Goal: Task Accomplishment & Management: Manage account settings

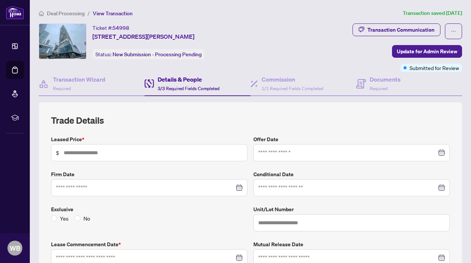
type input "*****"
type input "****"
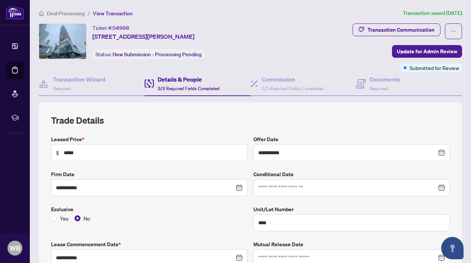
type input "**********"
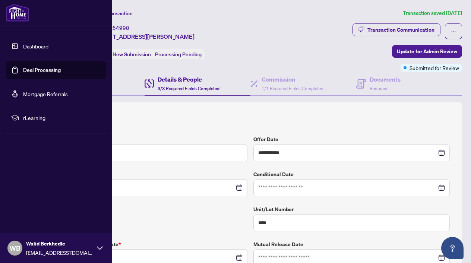
click at [32, 48] on link "Dashboard" at bounding box center [35, 46] width 25 height 7
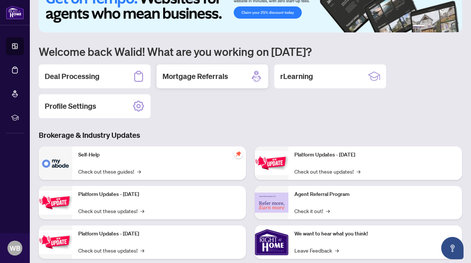
scroll to position [28, 0]
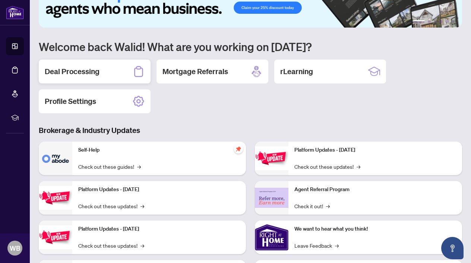
click at [106, 74] on div "Deal Processing" at bounding box center [95, 72] width 112 height 24
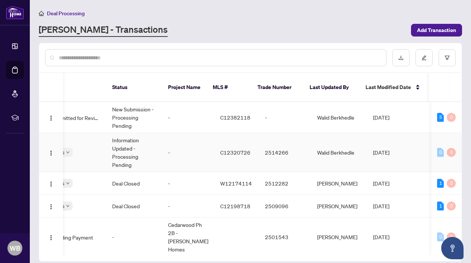
scroll to position [0, 74]
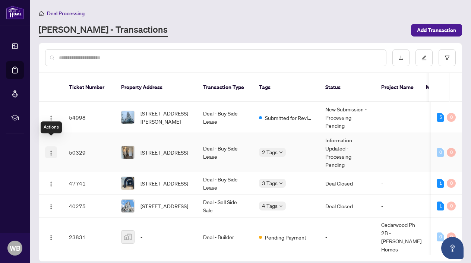
click at [49, 150] on img "button" at bounding box center [51, 153] width 6 height 6
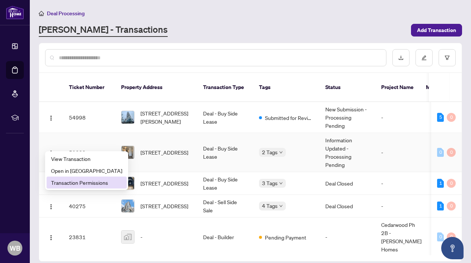
click at [78, 183] on span "Transaction Permissions" at bounding box center [86, 183] width 71 height 8
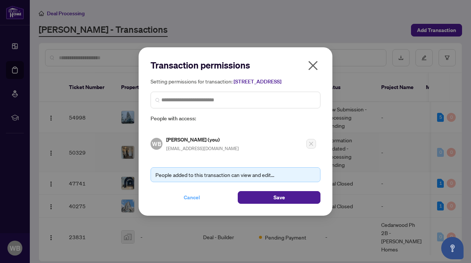
click at [189, 201] on span "Cancel" at bounding box center [192, 198] width 16 height 12
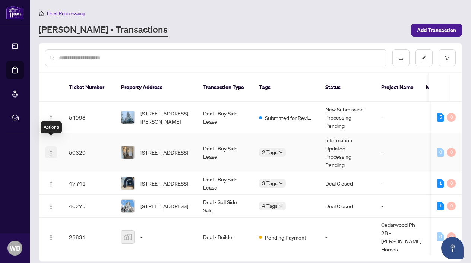
click at [51, 150] on img "button" at bounding box center [51, 153] width 6 height 6
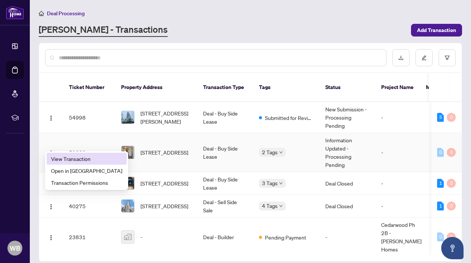
click at [69, 157] on span "View Transaction" at bounding box center [86, 159] width 71 height 8
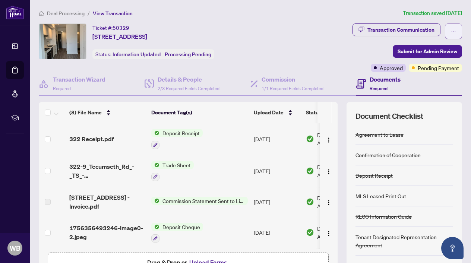
click at [453, 31] on icon "ellipsis" at bounding box center [453, 31] width 5 height 5
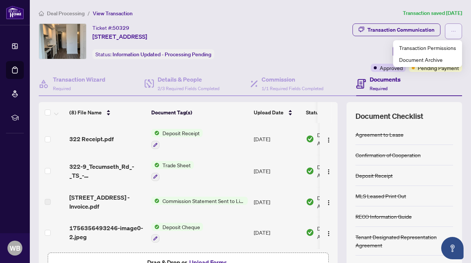
click at [453, 31] on icon "ellipsis" at bounding box center [453, 31] width 5 height 5
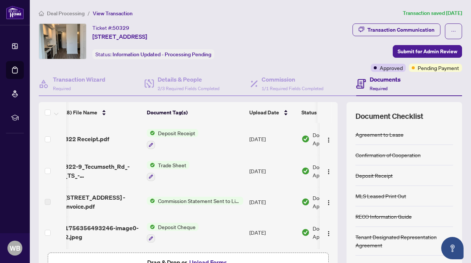
click at [244, 23] on div "Deal Processing / View Transaction Transaction saved [DATE] Ticket #: 50329 [ST…" at bounding box center [250, 156] width 429 height 295
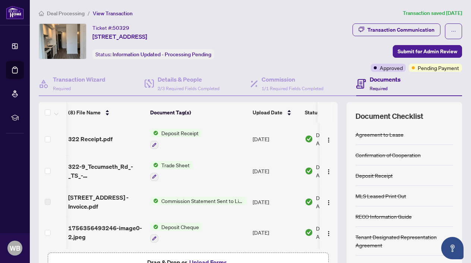
click at [53, 15] on span "Deal Processing" at bounding box center [66, 13] width 38 height 7
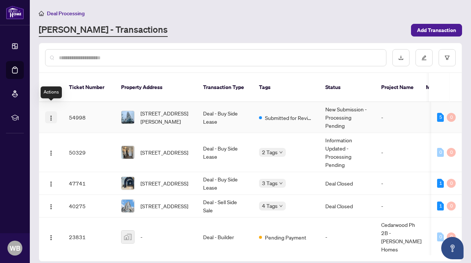
click at [51, 115] on img "button" at bounding box center [51, 118] width 6 height 6
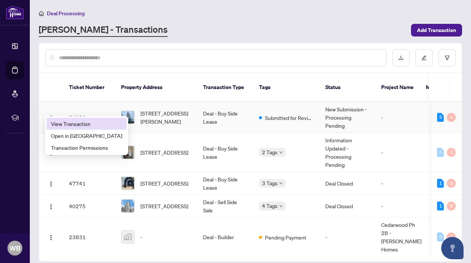
click at [70, 123] on span "View Transaction" at bounding box center [86, 124] width 71 height 8
